Goal: Find specific page/section: Find specific page/section

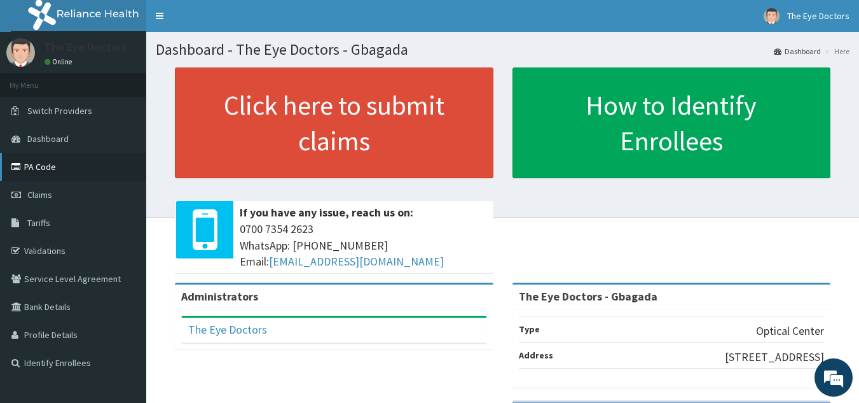
click at [53, 168] on link "PA Code" at bounding box center [73, 167] width 146 height 28
click at [34, 223] on span "Tariffs" at bounding box center [38, 222] width 23 height 11
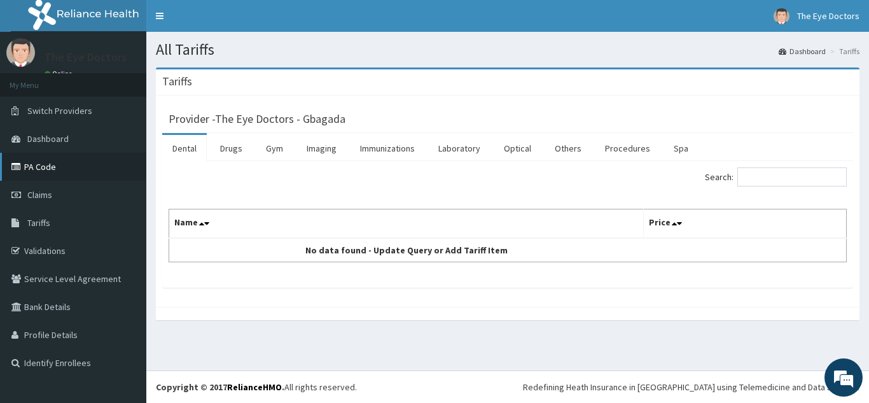
click at [56, 167] on link "PA Code" at bounding box center [73, 167] width 146 height 28
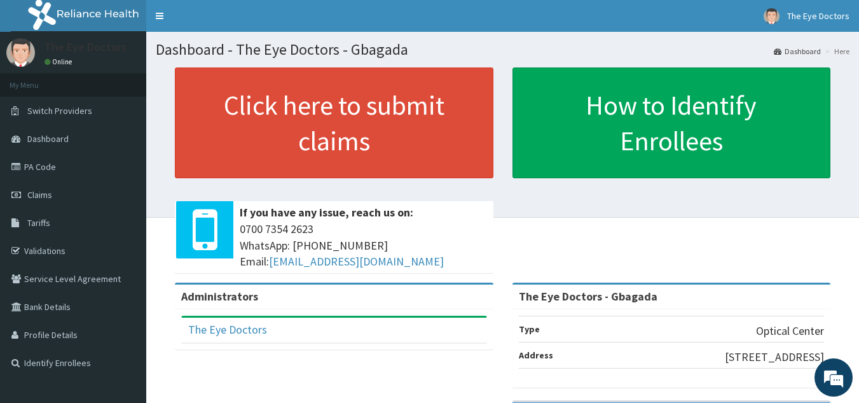
click at [853, 175] on section "Click here to submit claims If you have any issue, reach us on: 0700 7354 2623 …" at bounding box center [502, 137] width 713 height 159
click at [53, 165] on link "PA Code" at bounding box center [73, 167] width 146 height 28
click at [40, 168] on link "PA Code" at bounding box center [73, 167] width 146 height 28
click at [48, 223] on span "Tariffs" at bounding box center [38, 222] width 23 height 11
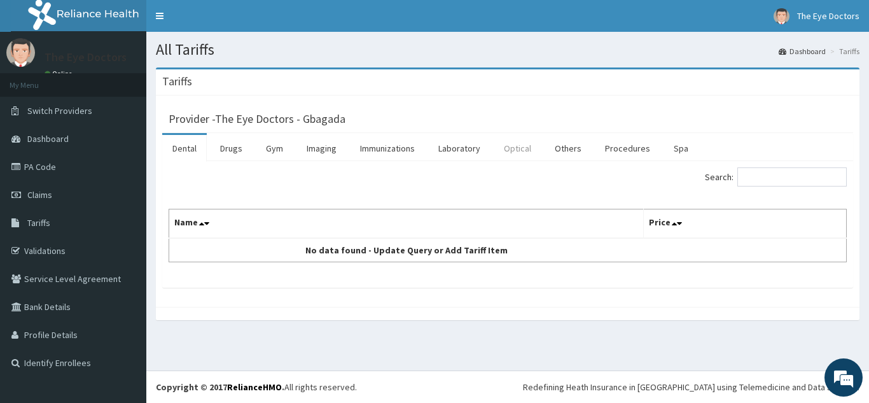
click at [520, 148] on link "Optical" at bounding box center [517, 148] width 48 height 27
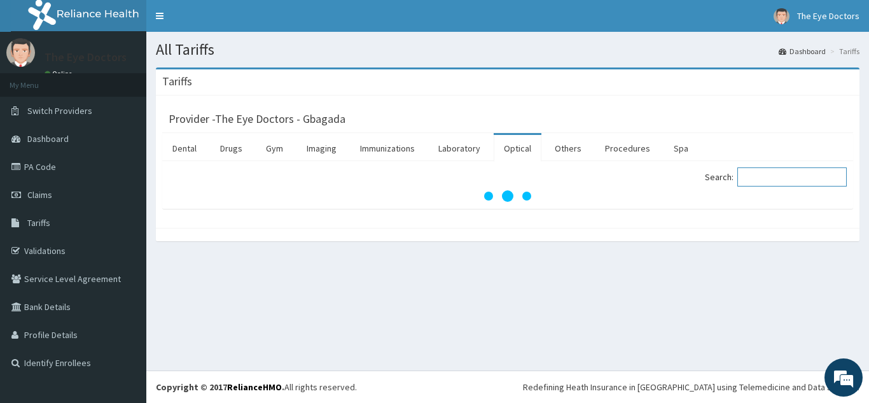
click at [790, 180] on input "Search:" at bounding box center [791, 176] width 109 height 19
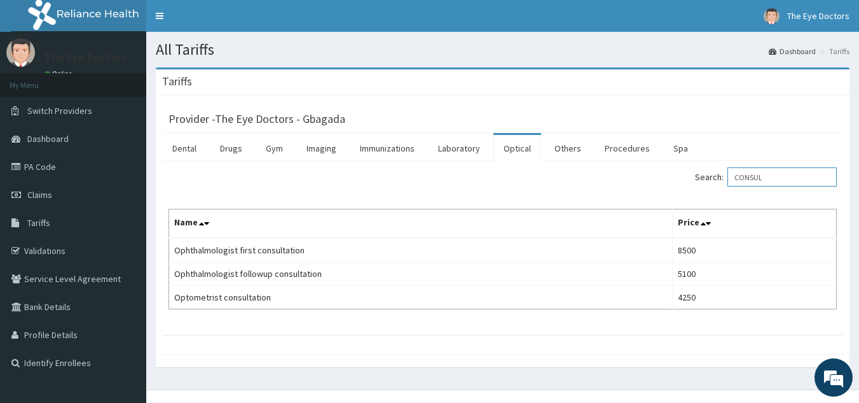
drag, startPoint x: 777, startPoint y: 174, endPoint x: 719, endPoint y: 169, distance: 58.0
click at [719, 169] on label "Search: CONSUL" at bounding box center [766, 176] width 142 height 19
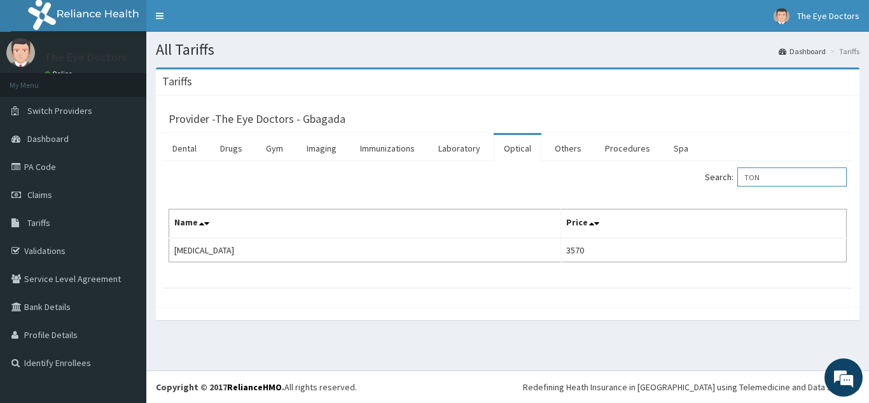
drag, startPoint x: 776, startPoint y: 174, endPoint x: 719, endPoint y: 155, distance: 60.1
click at [719, 155] on div "Dental Drugs Gym Imaging Immunizations Laboratory Optical Others Procedures Spa…" at bounding box center [507, 210] width 691 height 155
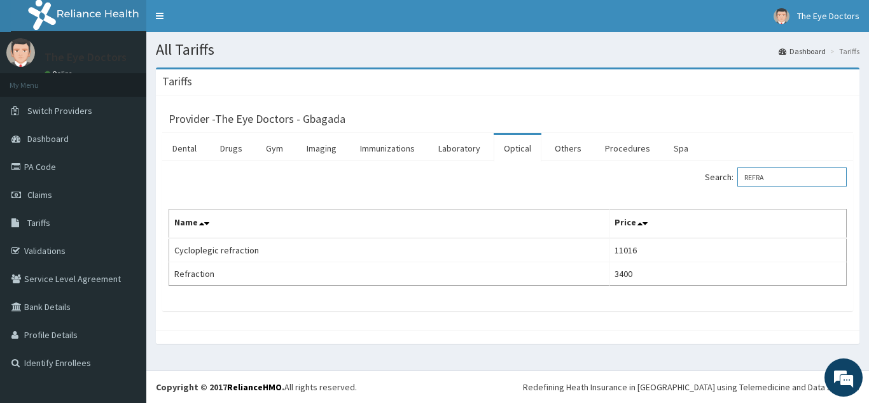
drag, startPoint x: 799, startPoint y: 179, endPoint x: 675, endPoint y: 170, distance: 124.9
click at [682, 172] on div "Search: REFRA" at bounding box center [681, 178] width 329 height 22
type input "FUNDOSCO"
